Goal: Transaction & Acquisition: Purchase product/service

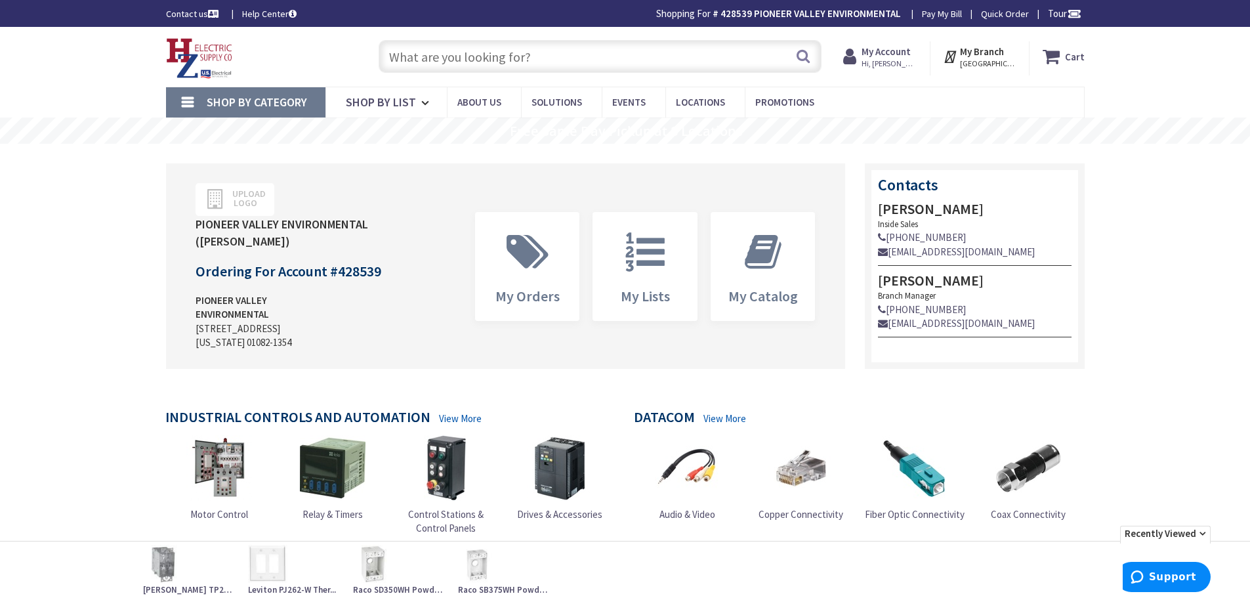
type input "[STREET_ADDRESS][US_STATE]"
click at [482, 60] on input "text" at bounding box center [600, 56] width 443 height 33
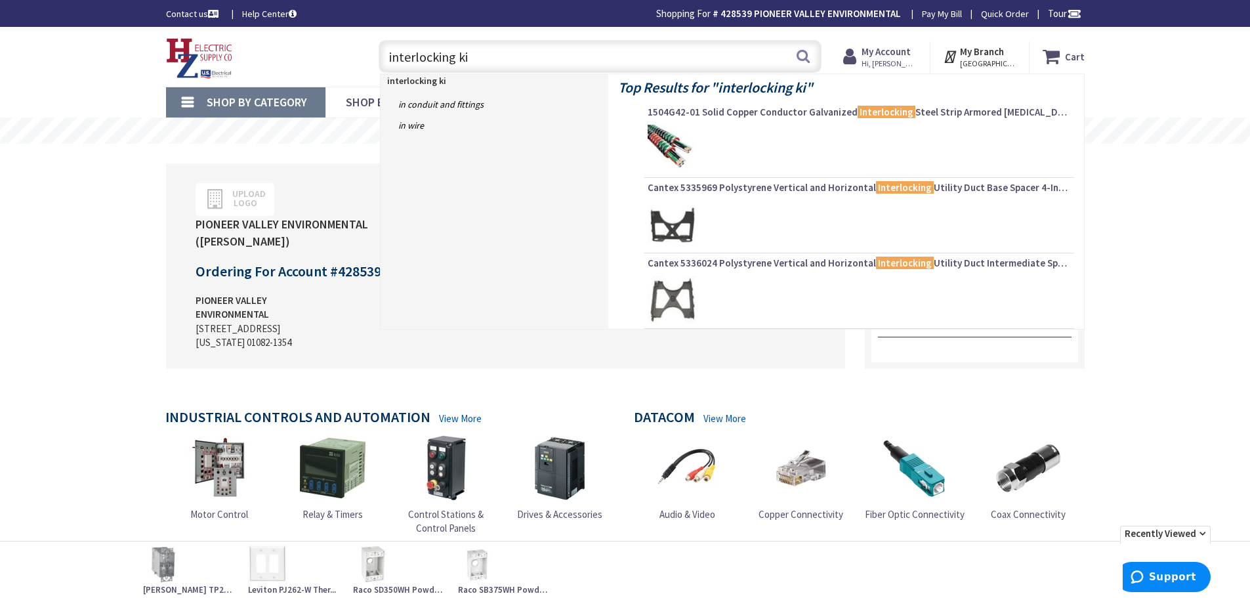
type input "interlocking kit"
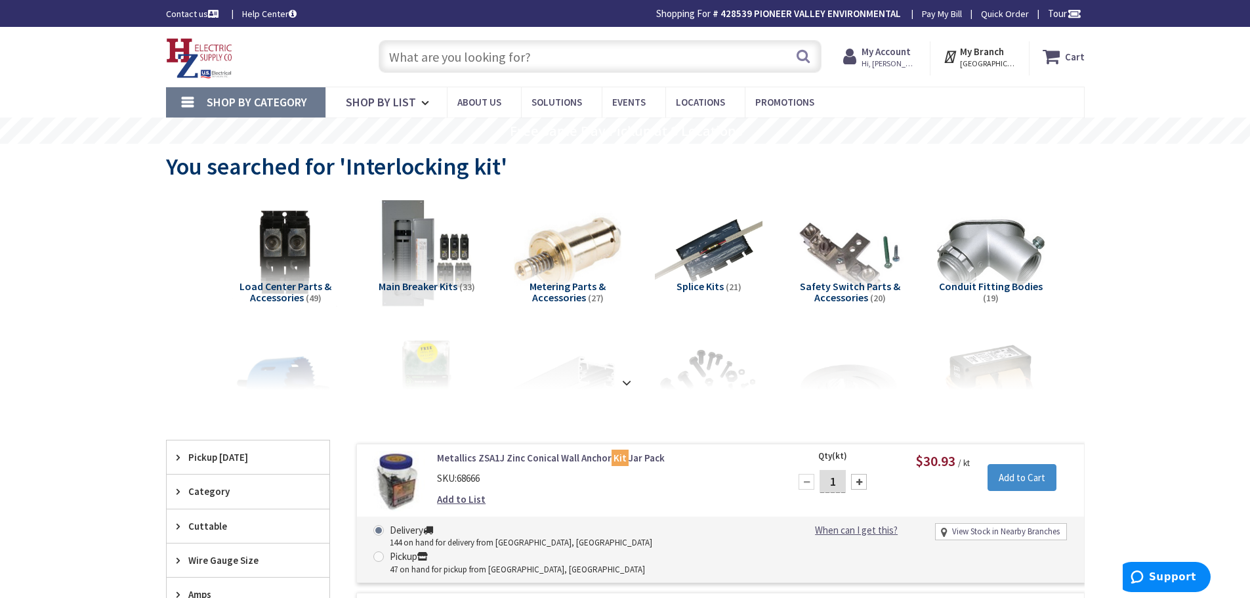
click at [503, 59] on input "text" at bounding box center [600, 56] width 443 height 33
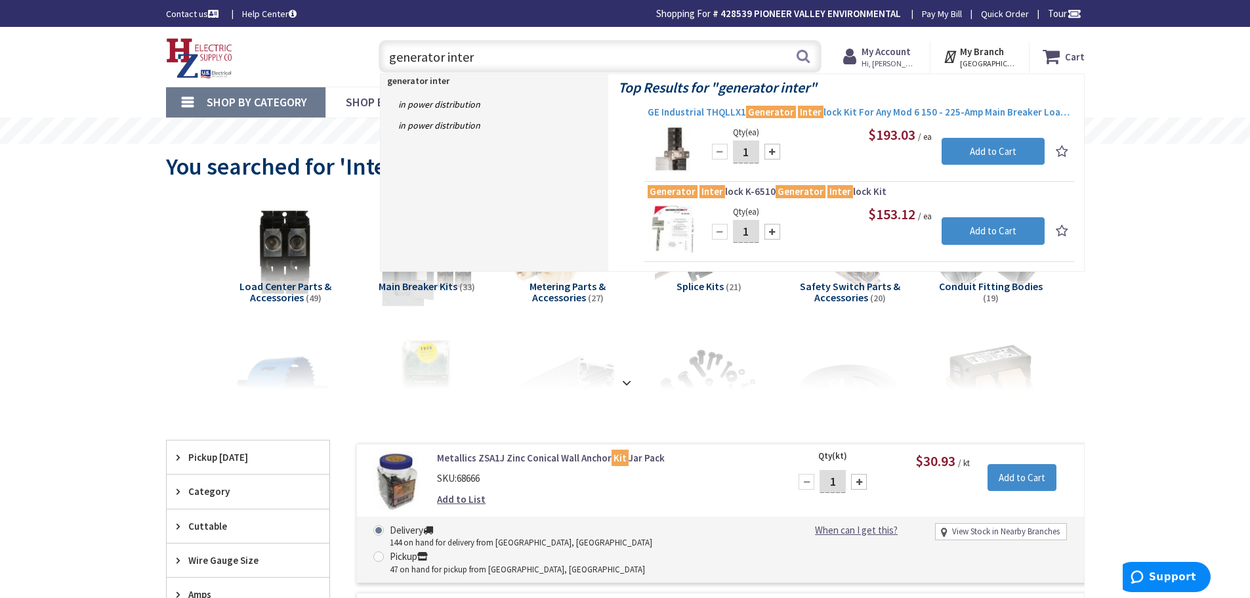
type input "generator inter"
click at [842, 112] on span "GE Industrial THQLLX1 Generator Inter lock Kit For Any Mod 6 150 - 225-Amp Main…" at bounding box center [859, 112] width 423 height 13
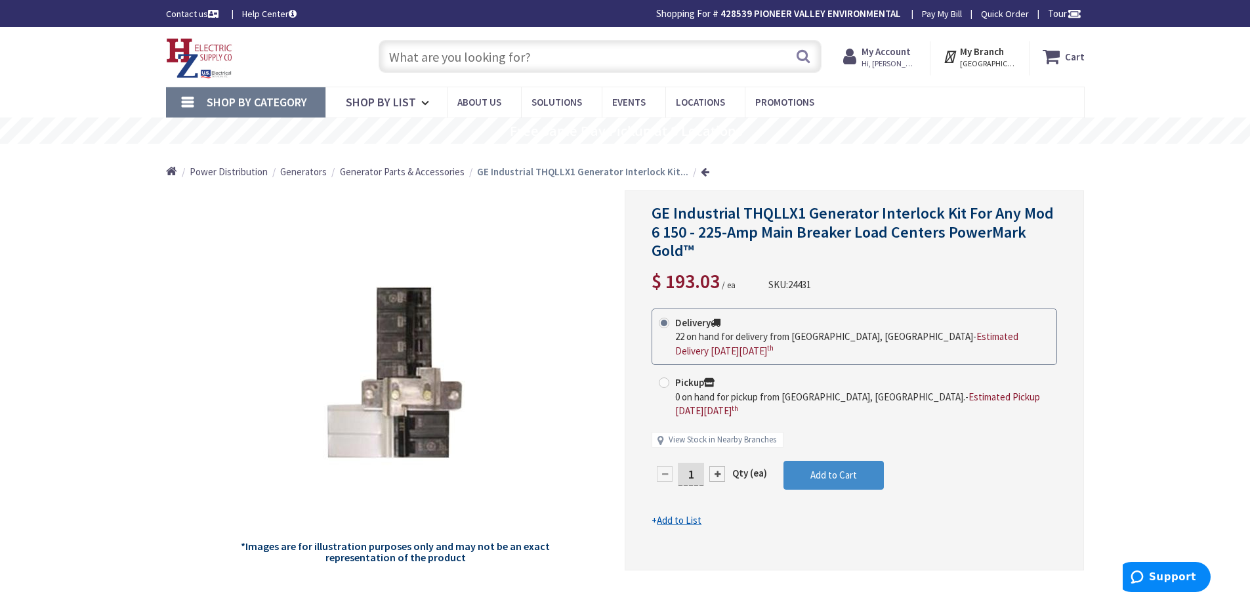
click at [196, 60] on img at bounding box center [199, 58] width 67 height 41
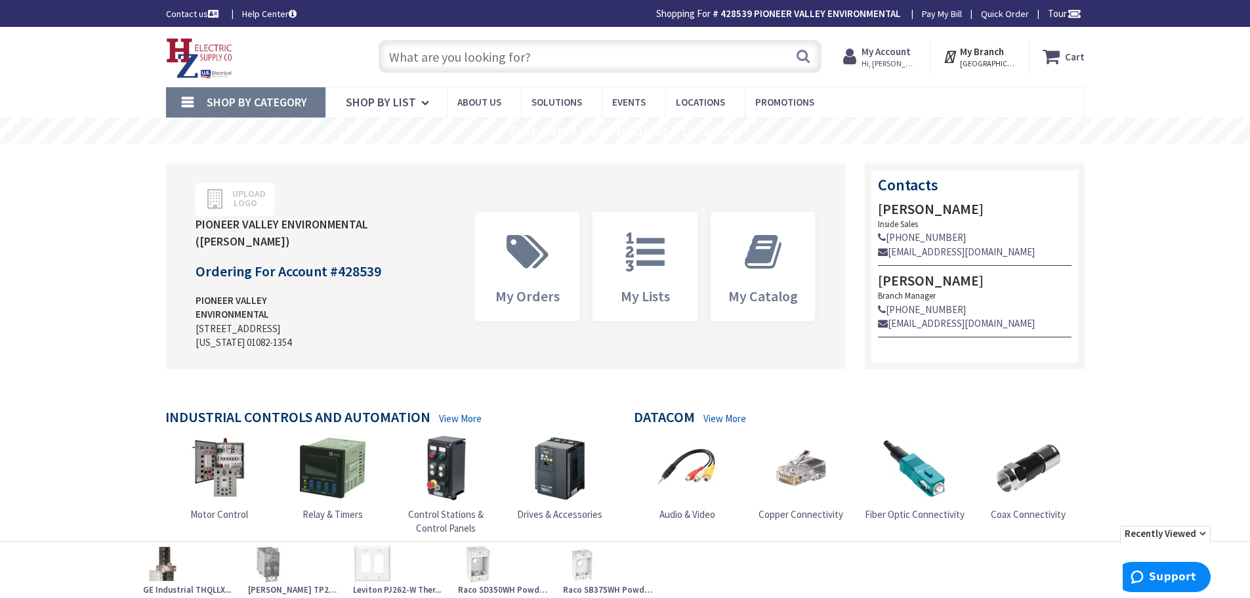
click at [626, 62] on input "text" at bounding box center [600, 56] width 443 height 33
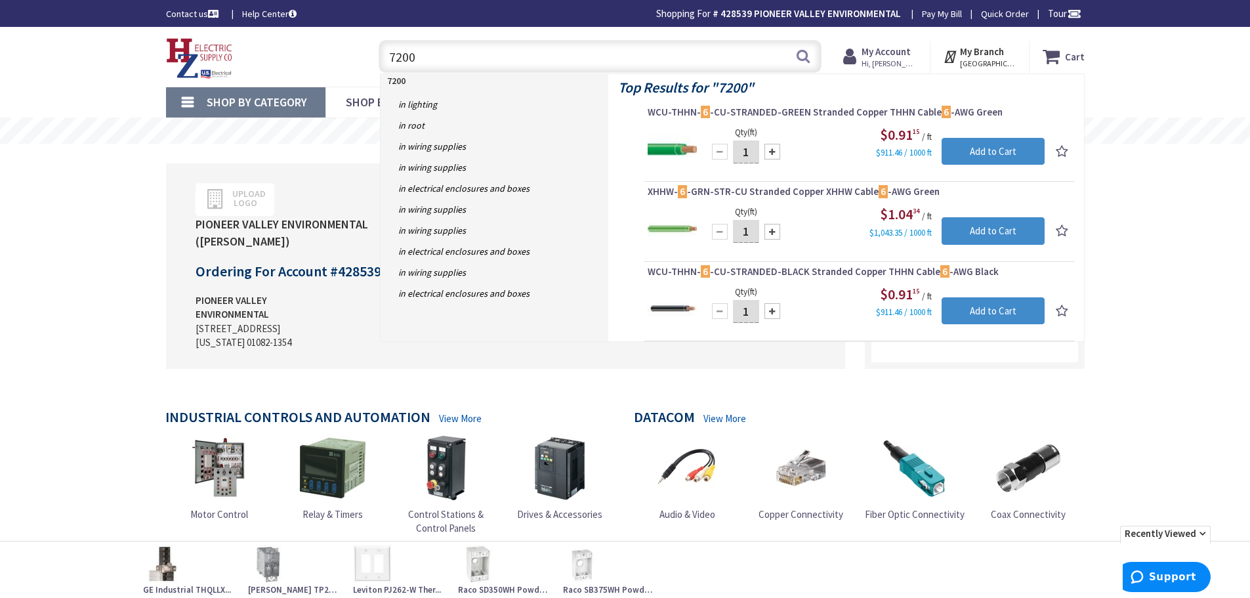
type input "72000"
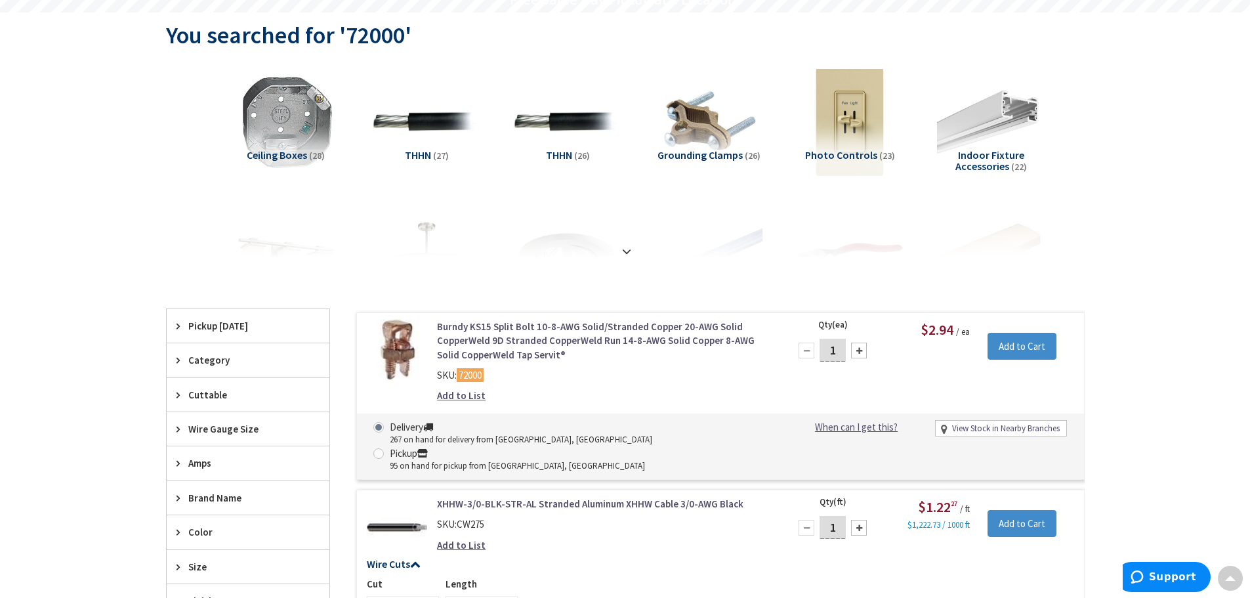
click at [860, 351] on div at bounding box center [859, 351] width 16 height 16
type input "5"
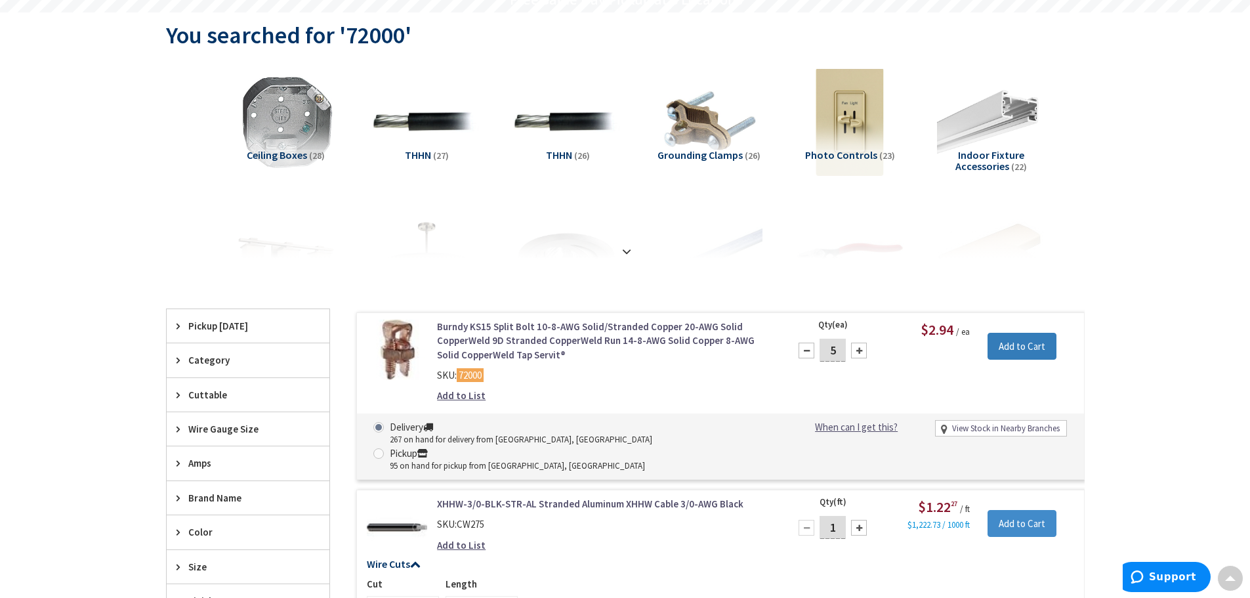
click at [1019, 351] on input "Add to Cart" at bounding box center [1022, 347] width 69 height 28
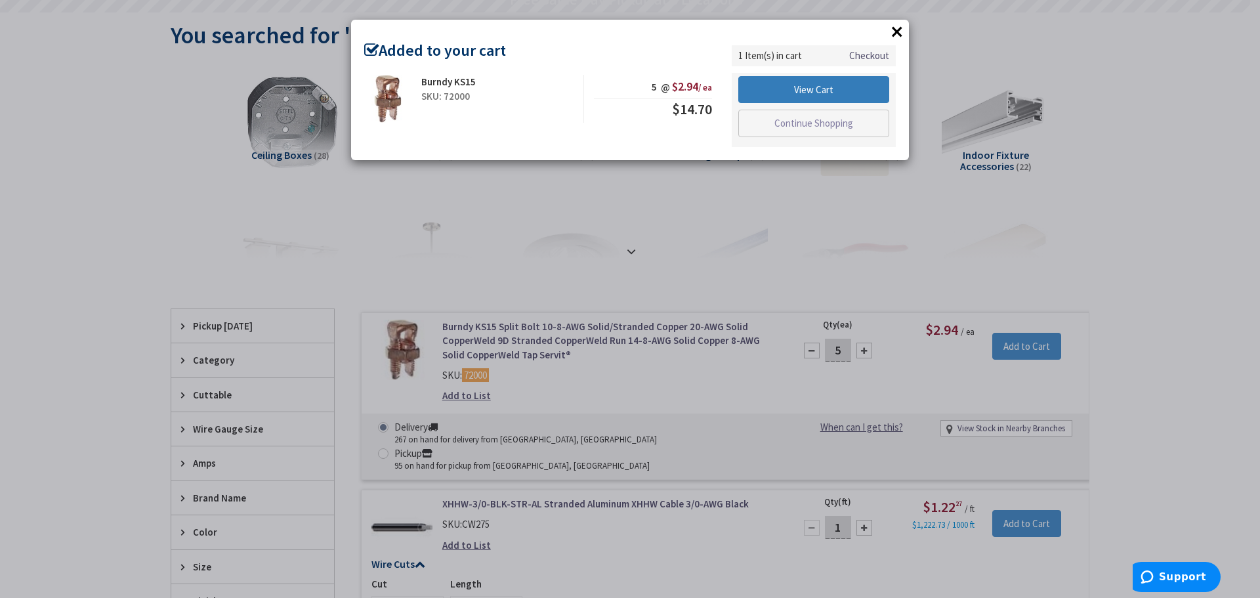
click at [838, 92] on link "View Cart" at bounding box center [813, 90] width 151 height 28
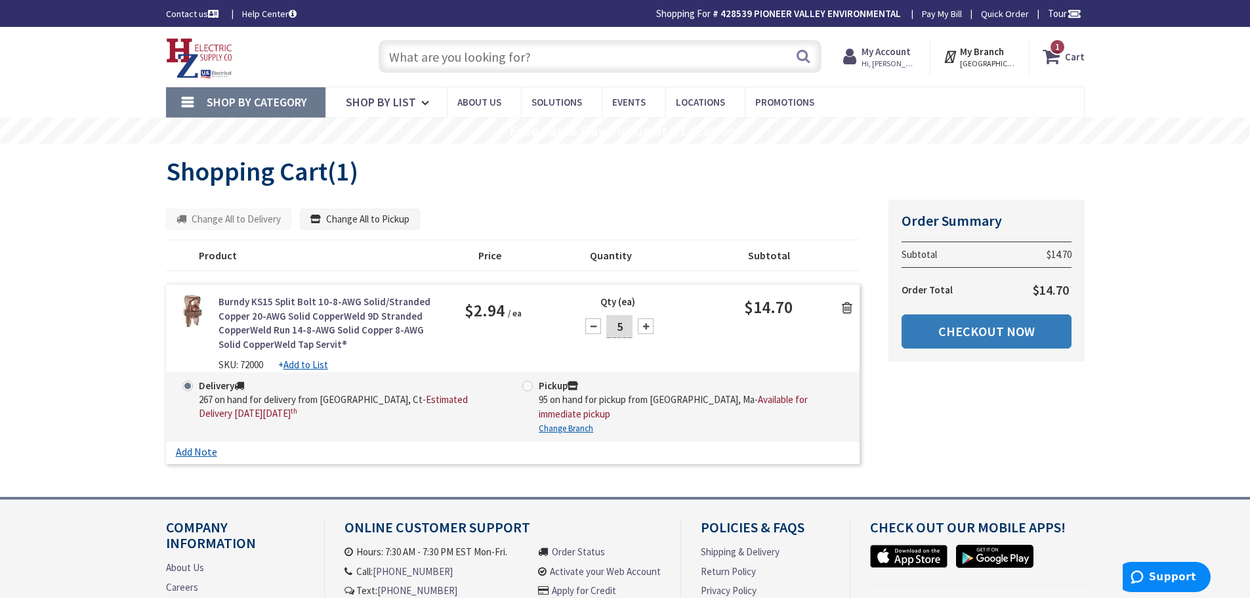
click at [948, 328] on link "Checkout Now" at bounding box center [987, 331] width 170 height 34
